Goal: Transaction & Acquisition: Purchase product/service

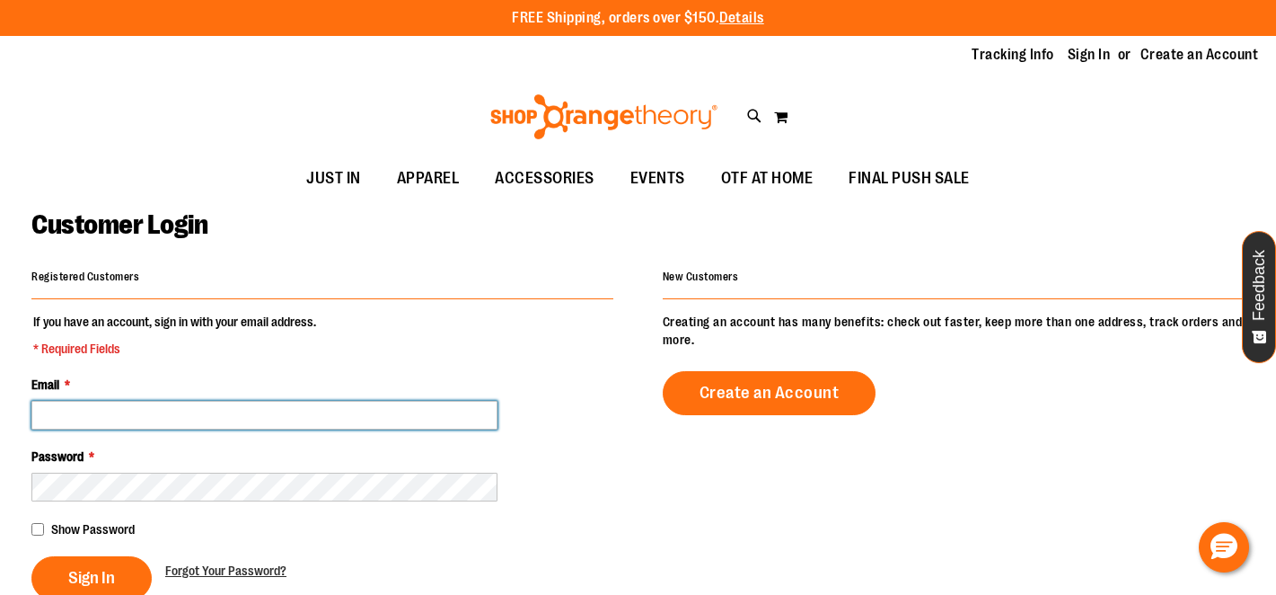
click at [362, 413] on input "Email *" at bounding box center [264, 415] width 466 height 29
type input "**********"
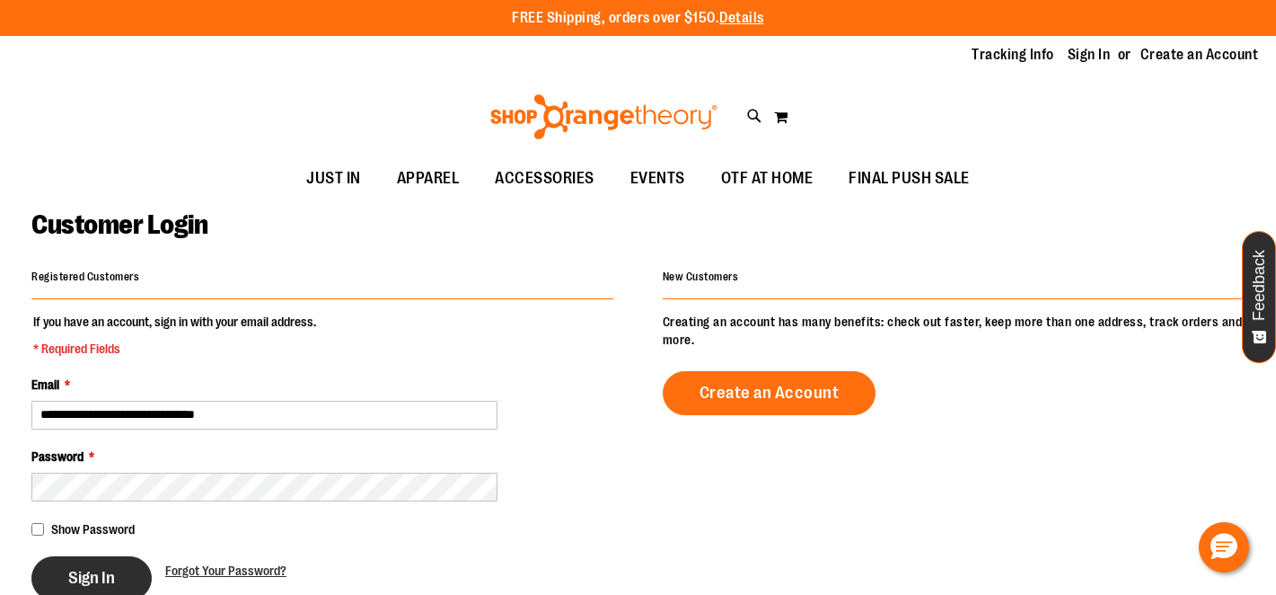
click at [85, 577] on span "Sign In" at bounding box center [91, 578] width 47 height 20
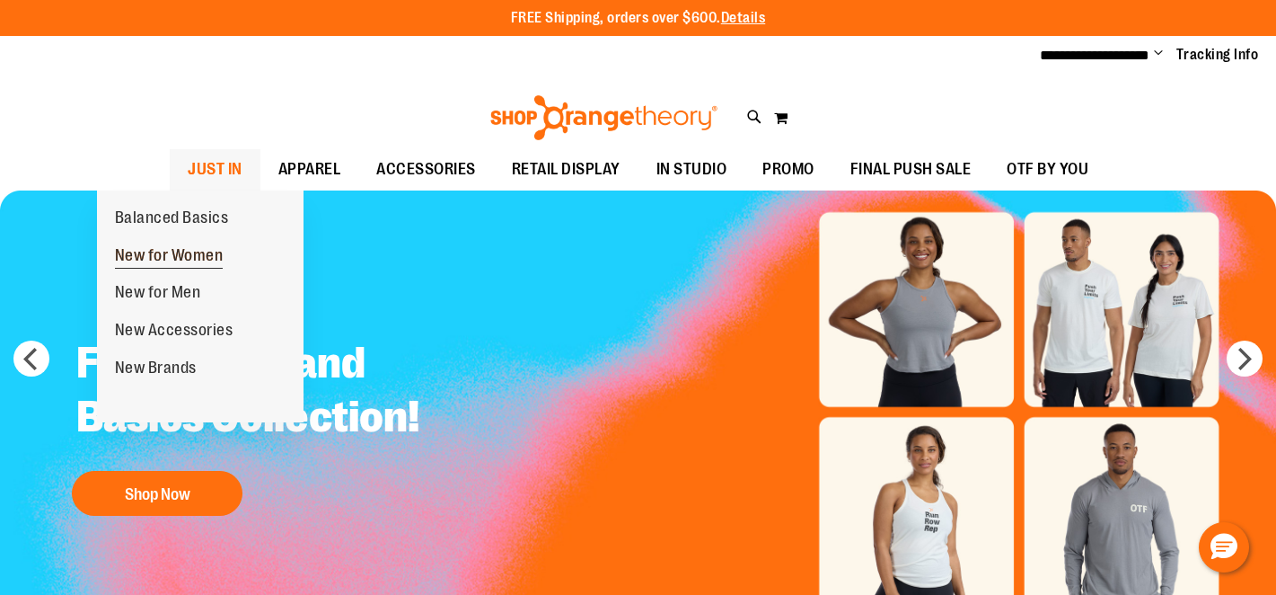
click at [187, 252] on span "New for Women" at bounding box center [169, 257] width 109 height 22
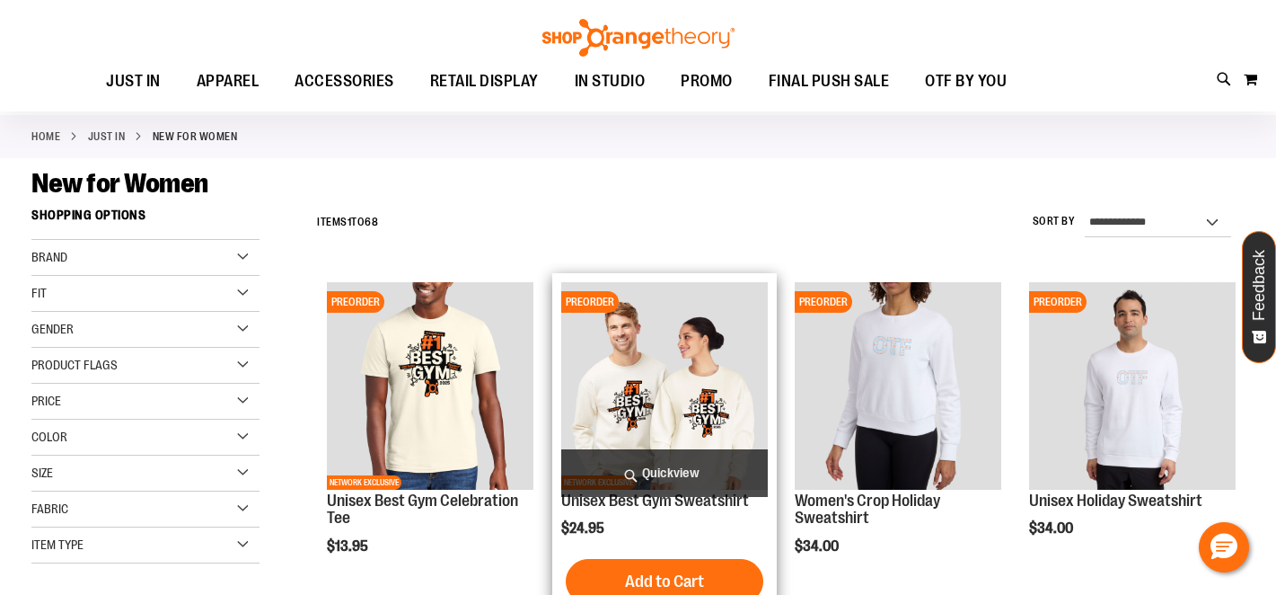
scroll to position [105, 0]
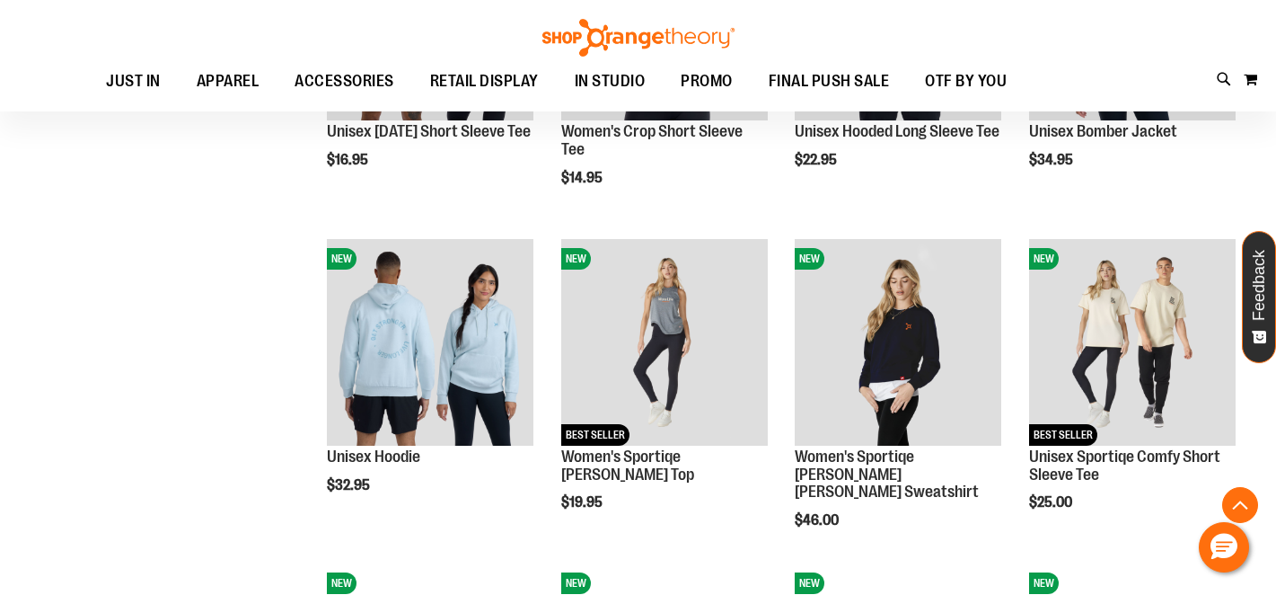
scroll to position [1308, 0]
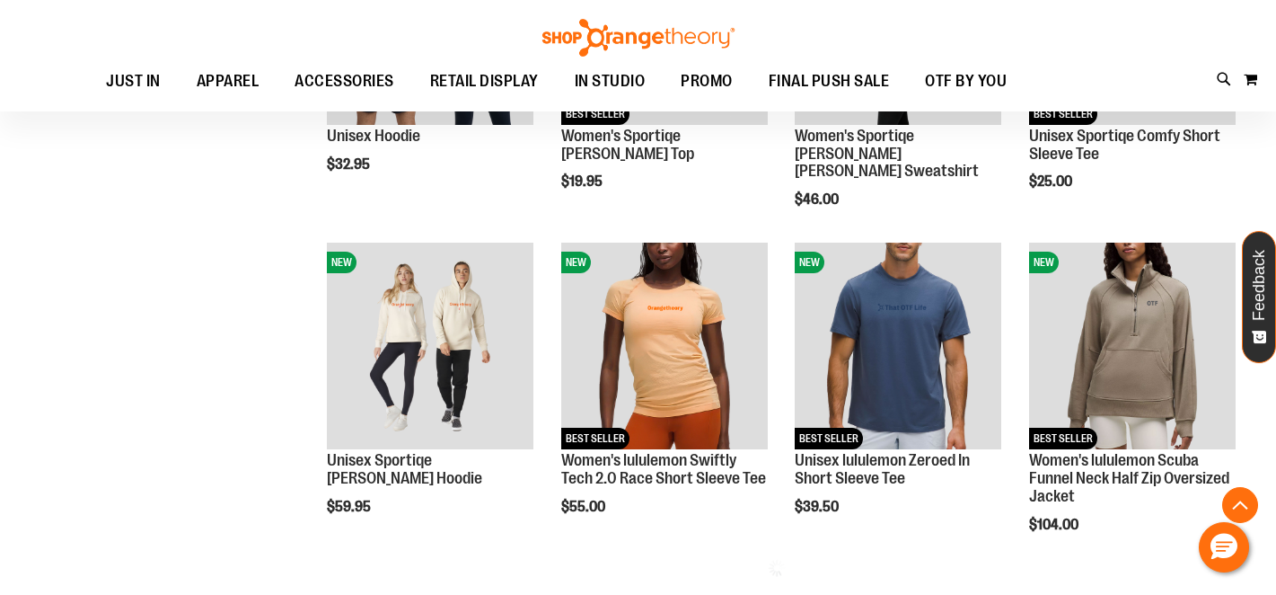
scroll to position [1578, 0]
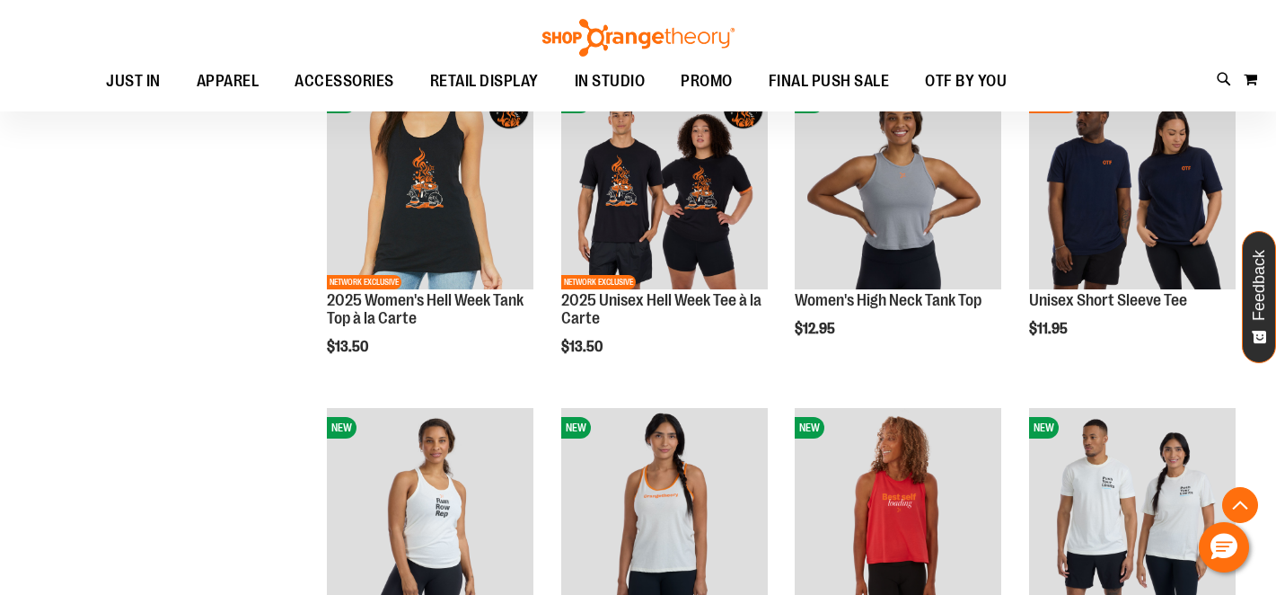
scroll to position [409, 0]
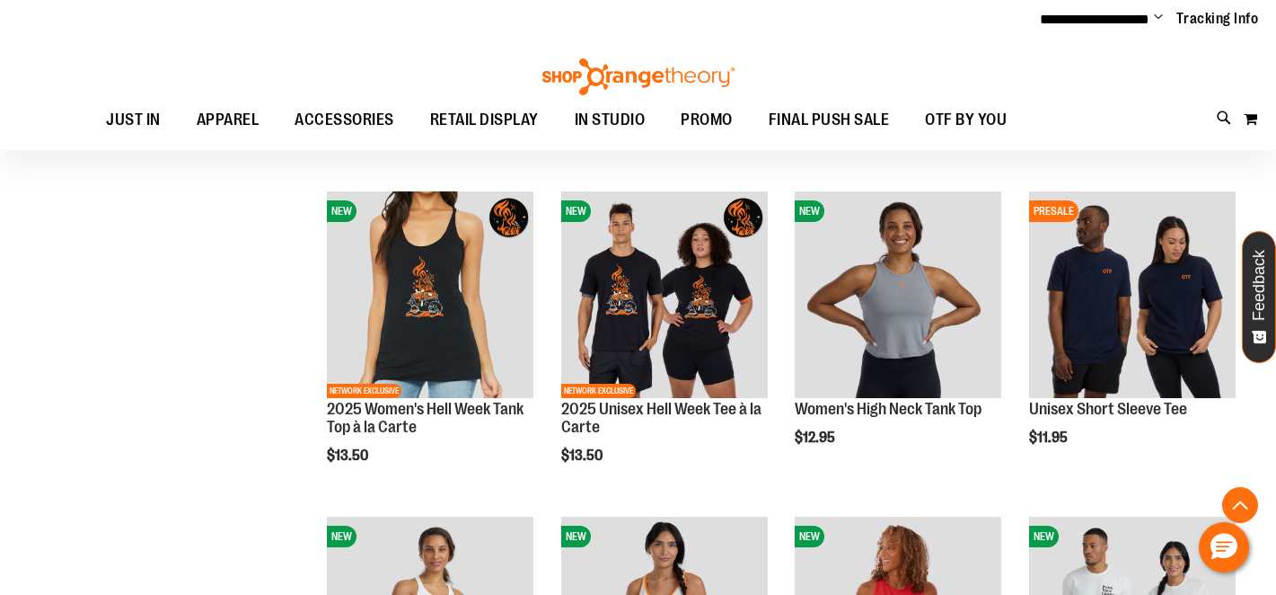
scroll to position [295, 0]
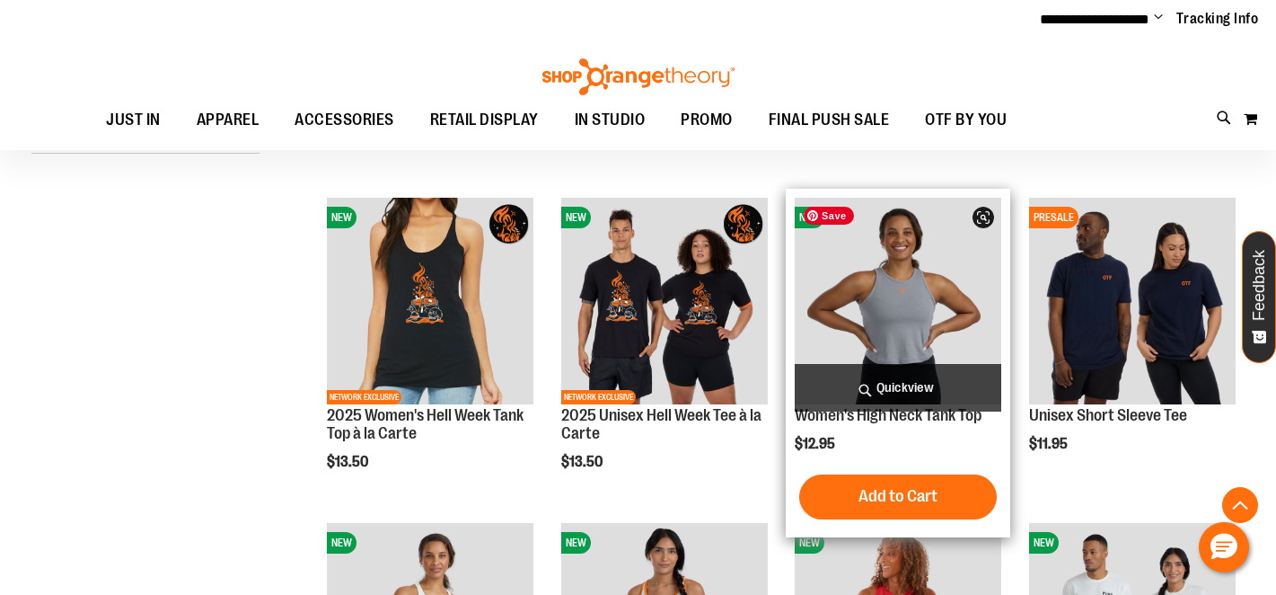
click at [877, 324] on img "product" at bounding box center [898, 301] width 207 height 207
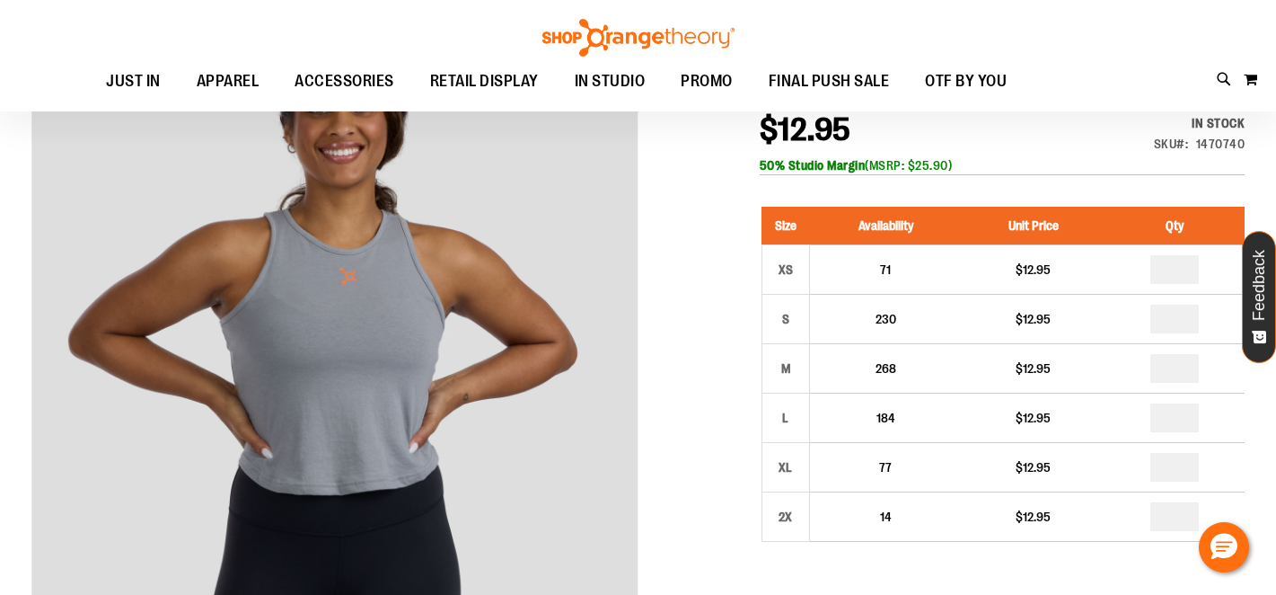
scroll to position [300, 0]
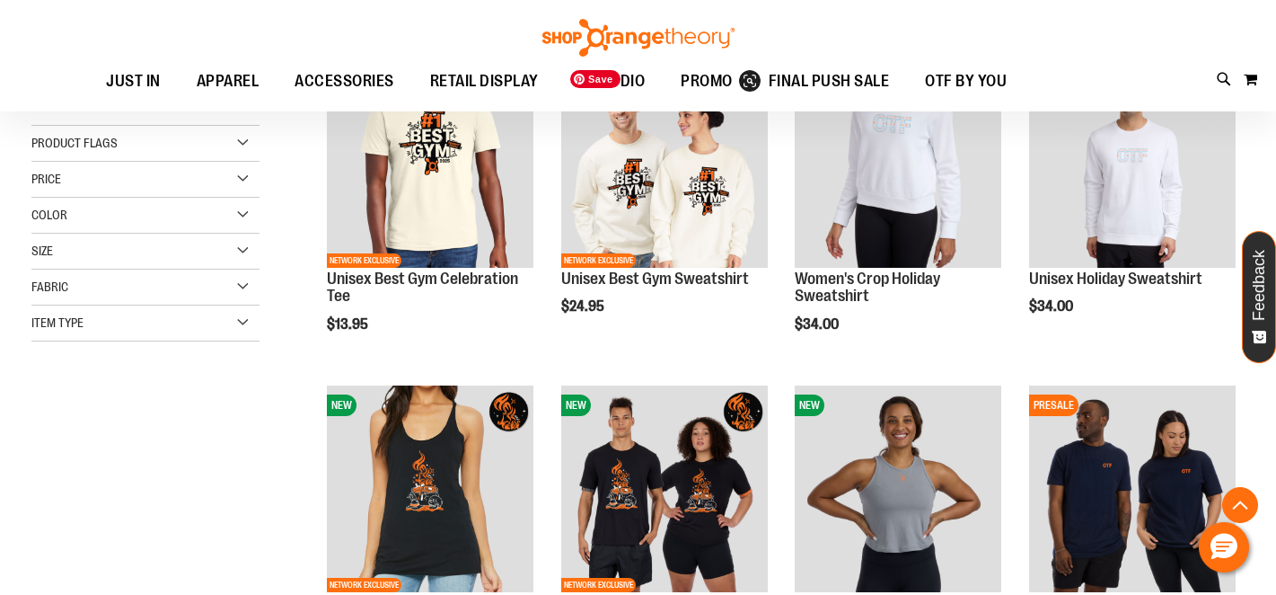
scroll to position [300, 0]
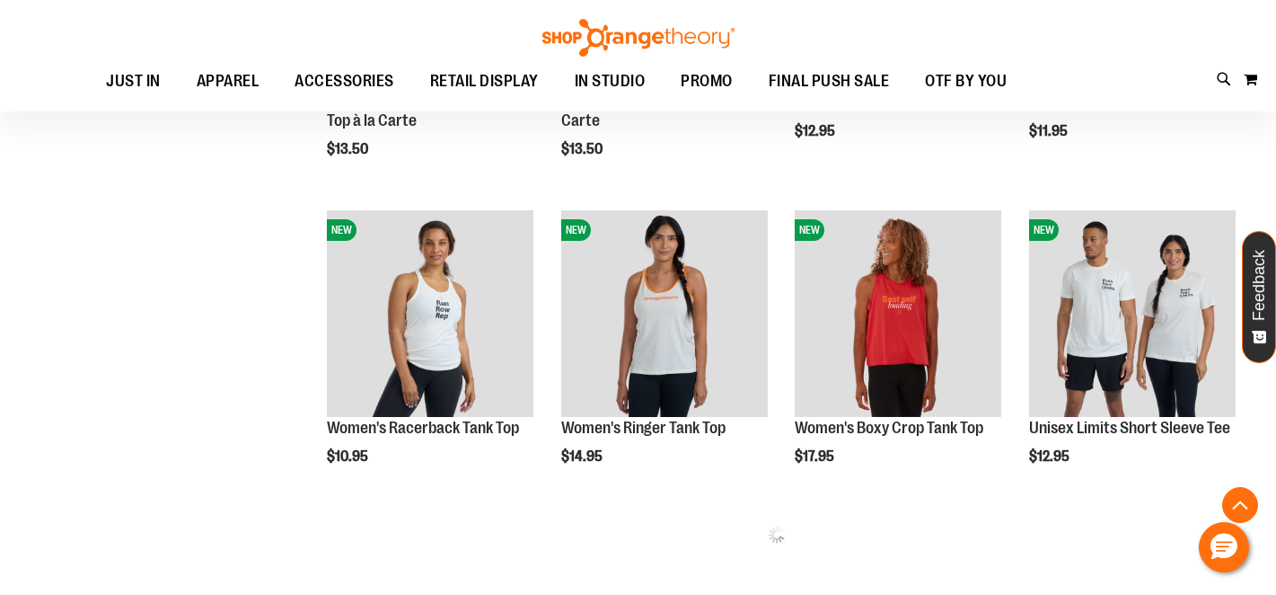
scroll to position [805, 0]
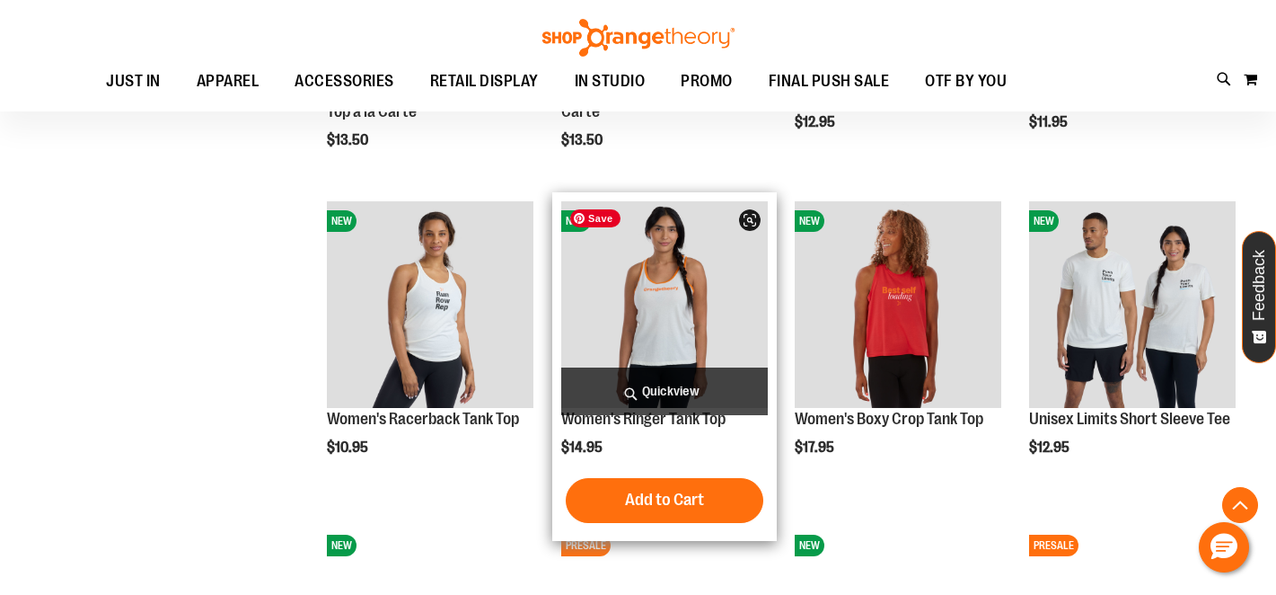
click at [663, 309] on img "product" at bounding box center [664, 304] width 207 height 207
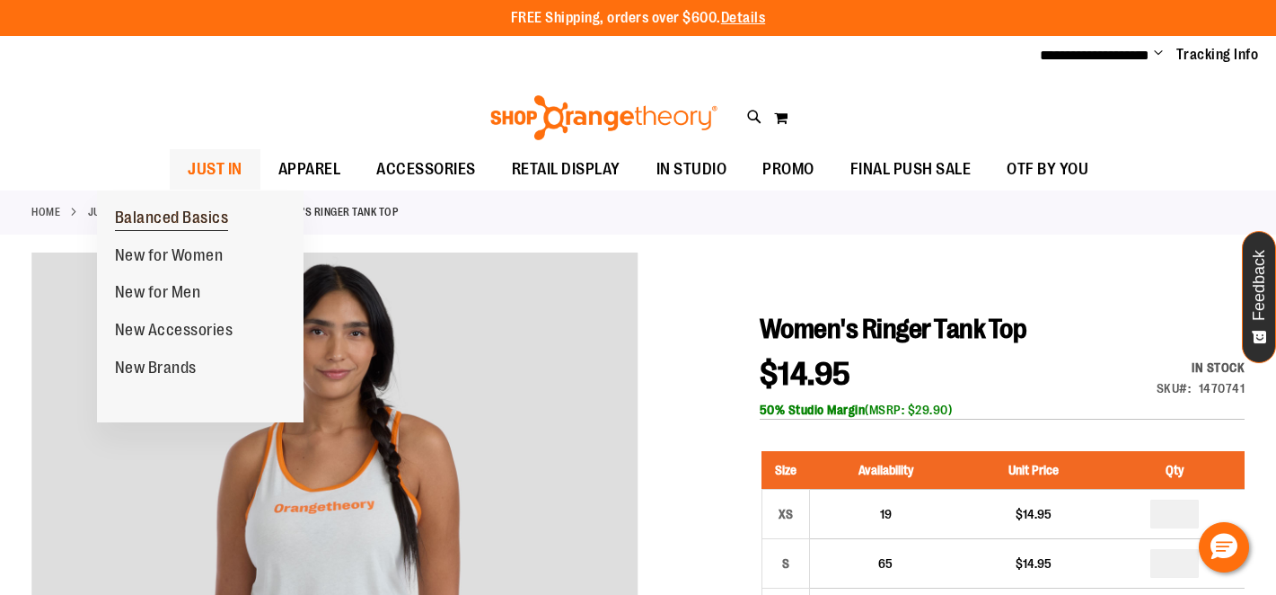
click at [161, 220] on span "Balanced Basics" at bounding box center [172, 219] width 114 height 22
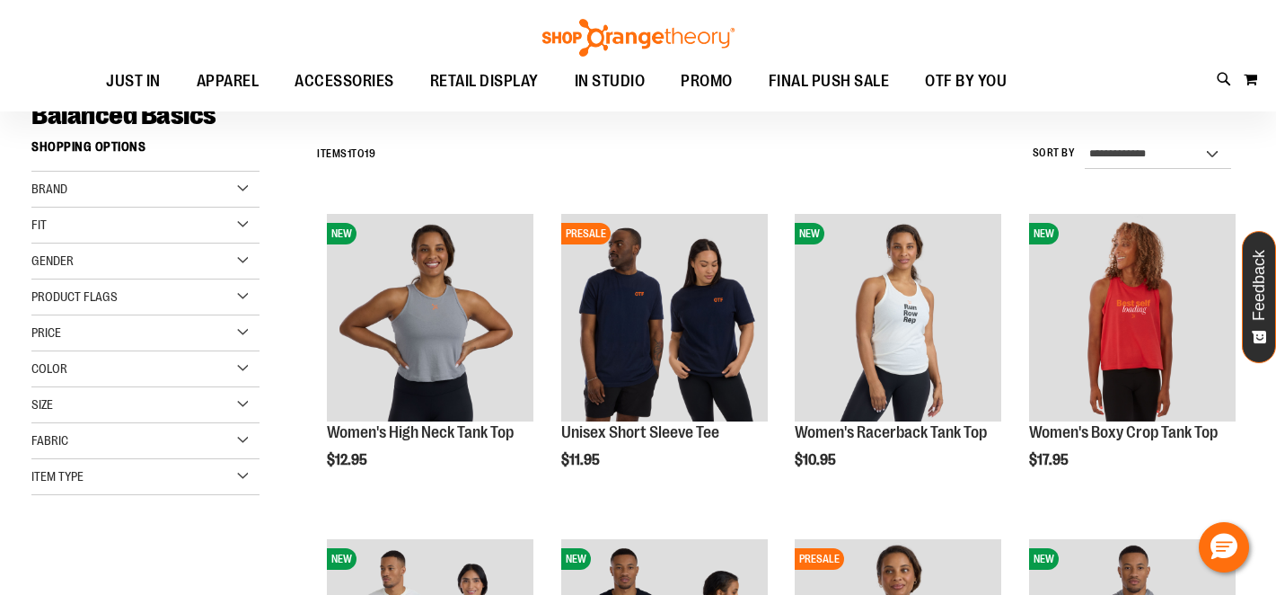
scroll to position [242, 0]
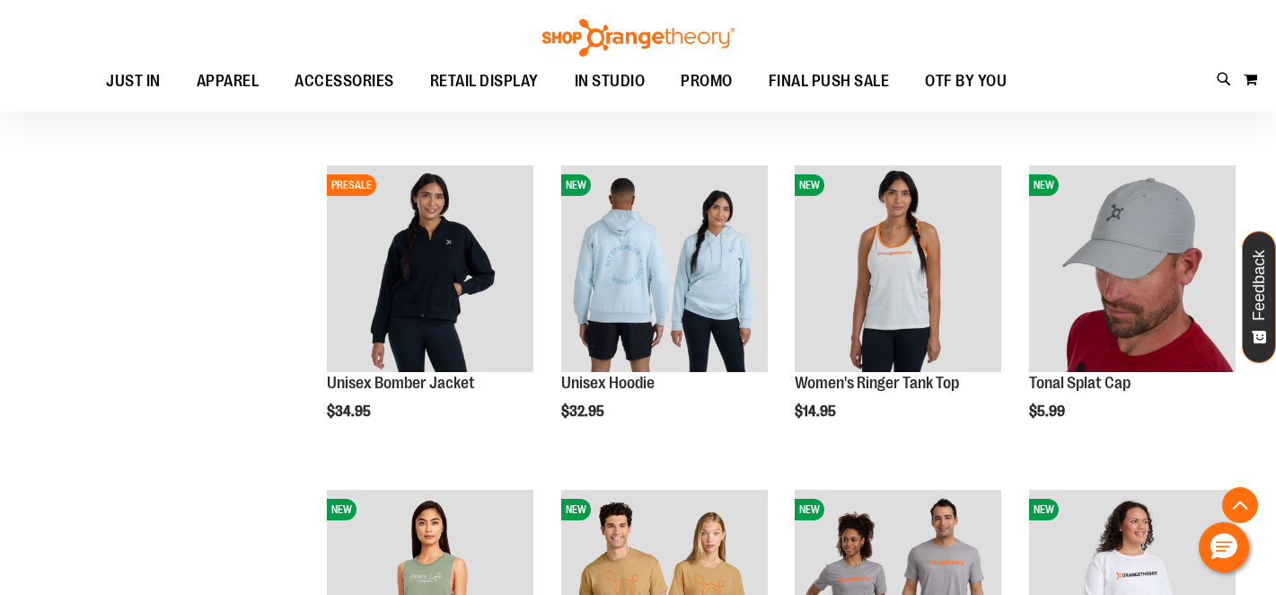
scroll to position [834, 0]
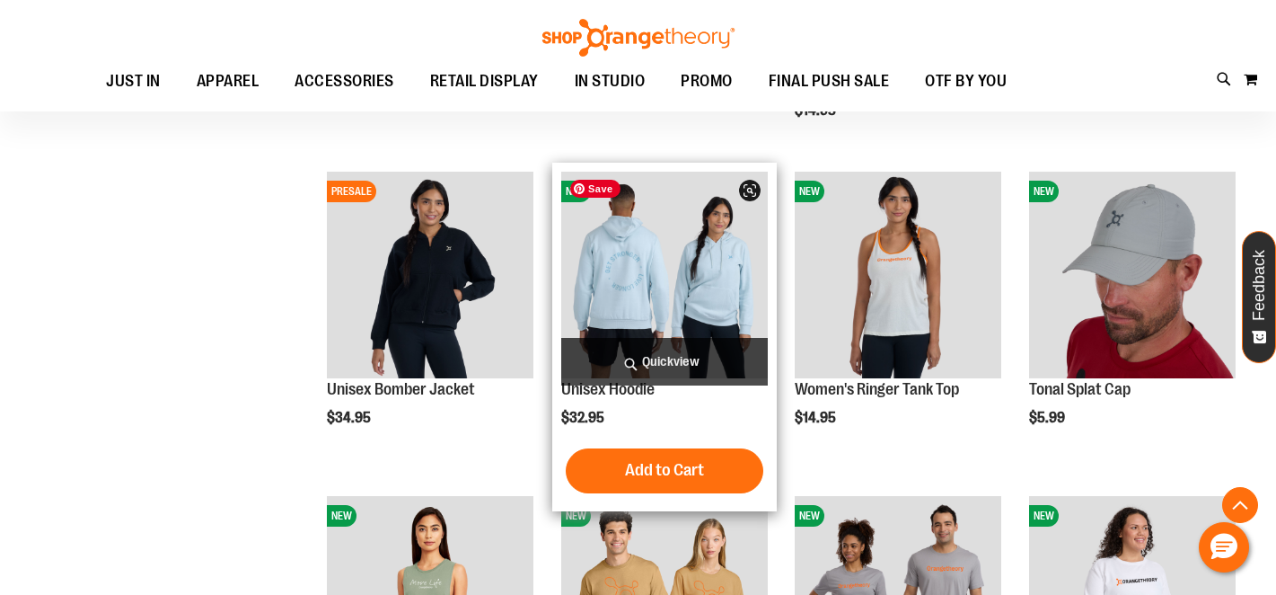
click at [682, 259] on img "product" at bounding box center [664, 275] width 207 height 207
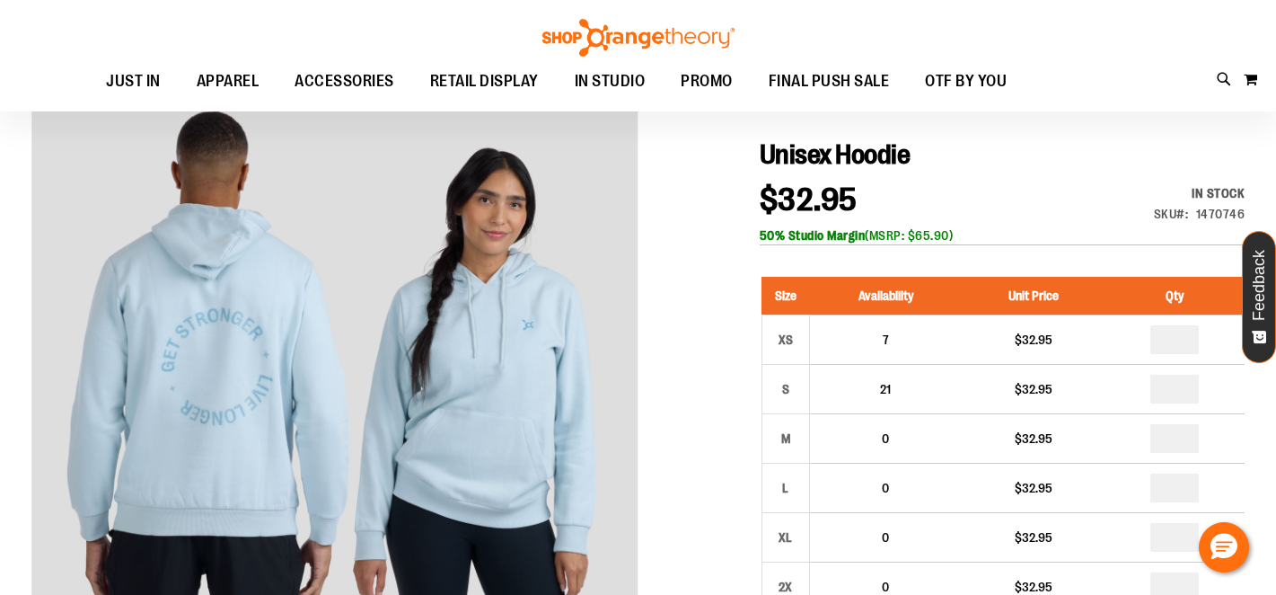
scroll to position [166, 0]
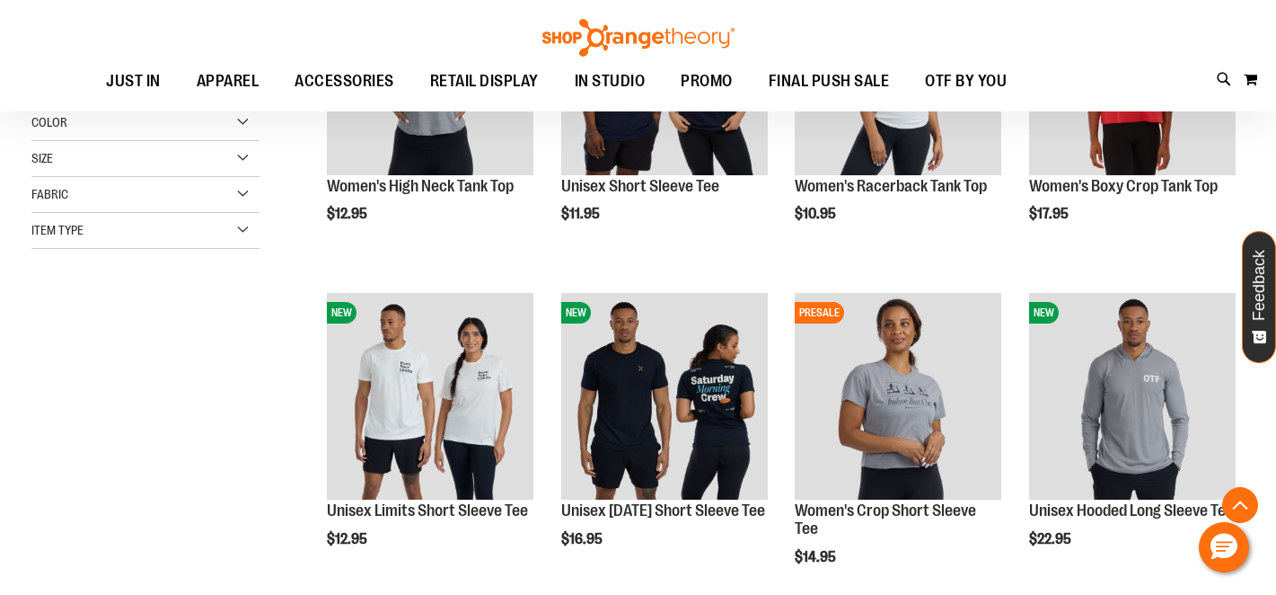
scroll to position [387, 0]
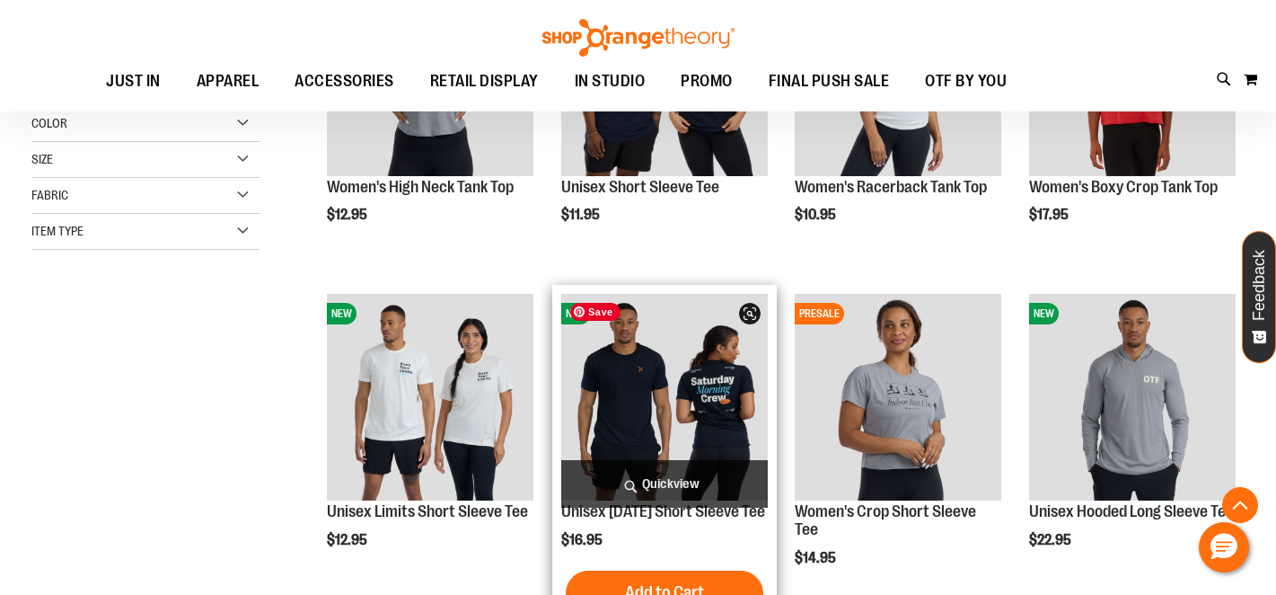
click at [669, 375] on img "product" at bounding box center [664, 397] width 207 height 207
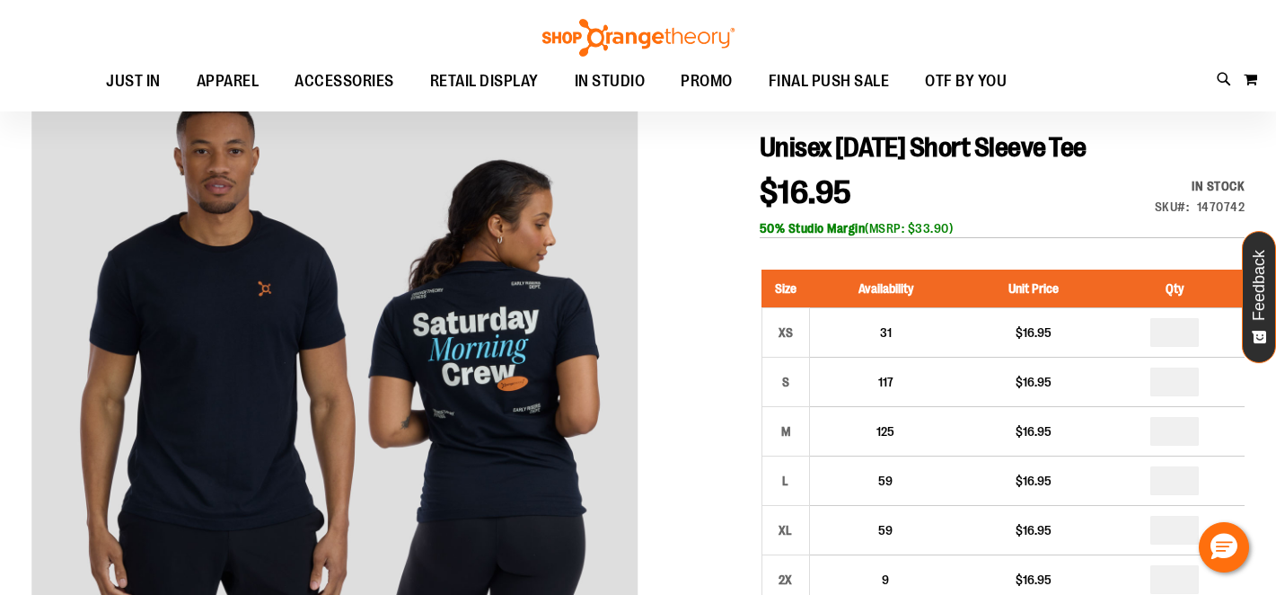
scroll to position [179, 0]
